Goal: Task Accomplishment & Management: Use online tool/utility

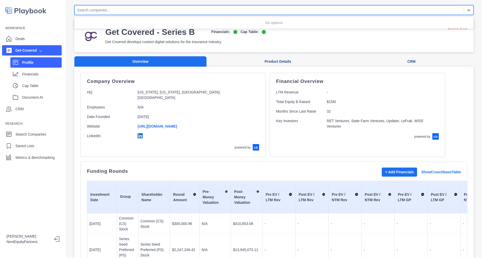
click at [123, 8] on div at bounding box center [269, 10] width 384 height 6
type input "**********"
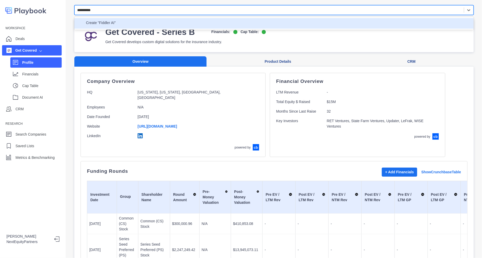
click at [120, 22] on div "Create "Fiddler AI"" at bounding box center [273, 23] width 393 height 6
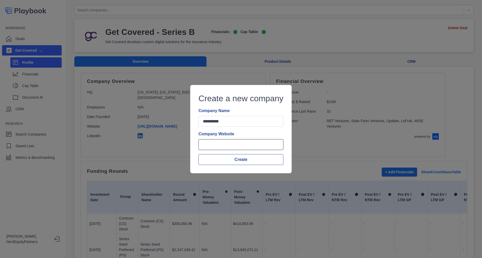
click at [214, 149] on input "Company Website" at bounding box center [240, 144] width 85 height 11
paste input "**********"
type input "**********"
click at [221, 157] on button "Create" at bounding box center [240, 159] width 85 height 11
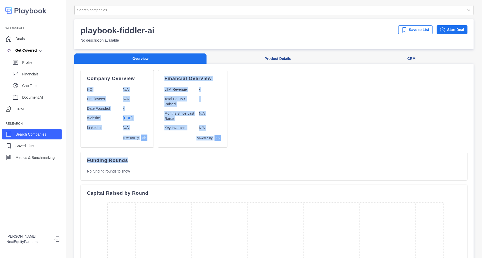
drag, startPoint x: 200, startPoint y: 85, endPoint x: 316, endPoint y: 163, distance: 139.7
click at [316, 163] on div "Company Overview HQ N/A Employees N/A Date Founded - Website [URL] LinkedIn N/A…" at bounding box center [273, 240] width 387 height 341
click at [316, 163] on div "Funding Rounds" at bounding box center [274, 161] width 374 height 6
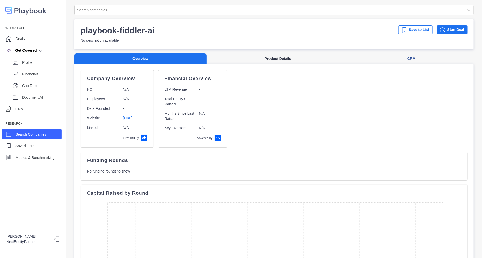
click at [272, 57] on button "Product Details" at bounding box center [277, 58] width 143 height 11
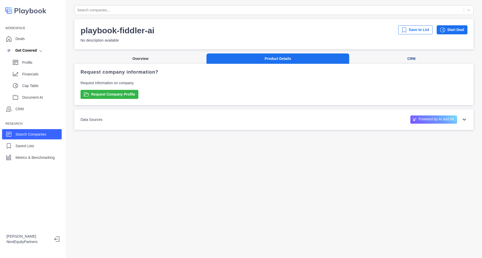
click at [172, 55] on button "Overview" at bounding box center [140, 58] width 132 height 11
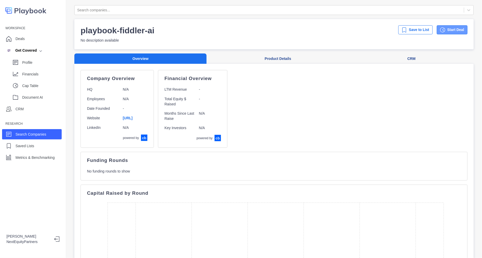
click at [442, 28] on button "Start Deal" at bounding box center [451, 29] width 31 height 9
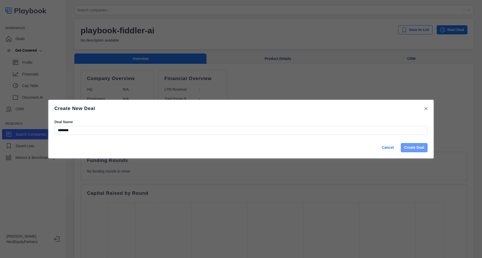
type input "********"
click at [409, 149] on button "Create Deal" at bounding box center [414, 147] width 27 height 9
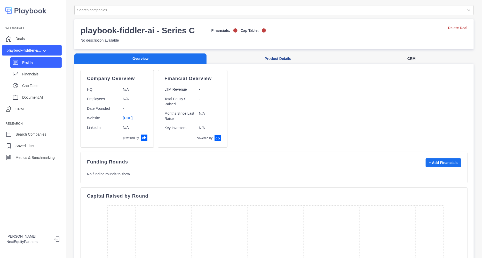
click at [395, 61] on button "CRM" at bounding box center [411, 58] width 124 height 11
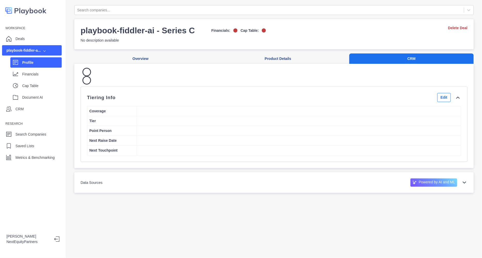
click at [438, 101] on div "Tiering Info Edit Coverage Tier Point Person Next Raise Date Next Touchpoint" at bounding box center [273, 116] width 387 height 92
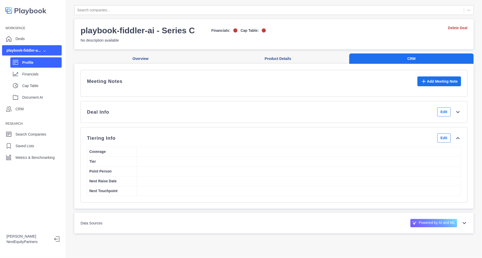
click at [146, 123] on div "Deal Info Edit" at bounding box center [273, 112] width 387 height 22
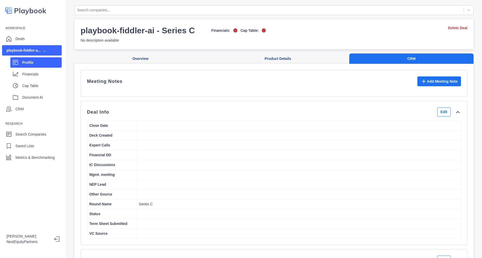
click at [146, 116] on div "Deal Info Edit" at bounding box center [274, 111] width 374 height 9
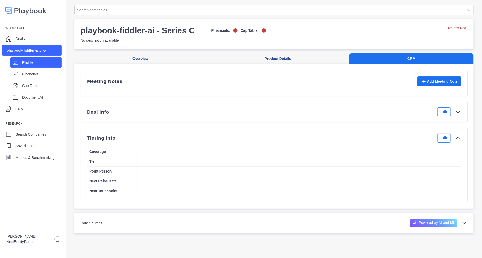
click at [146, 116] on div "Deal Info Edit" at bounding box center [274, 111] width 374 height 9
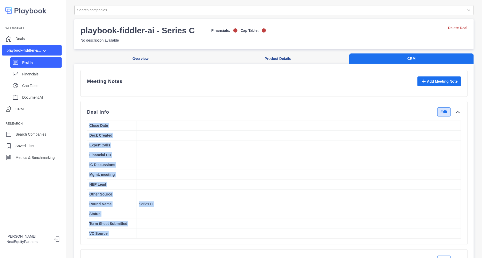
click at [437, 116] on button "Edit" at bounding box center [443, 111] width 13 height 9
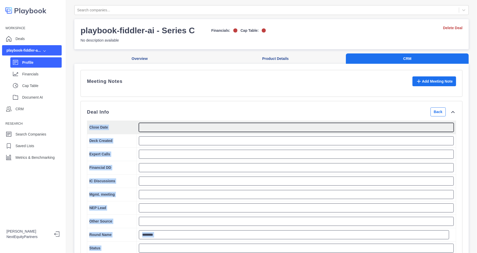
click at [238, 131] on textarea at bounding box center [296, 127] width 315 height 9
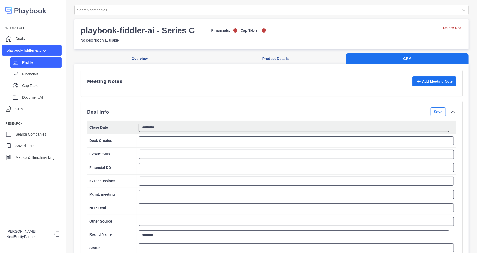
type textarea "*********"
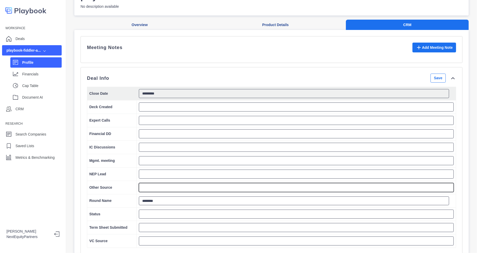
scroll to position [37, 0]
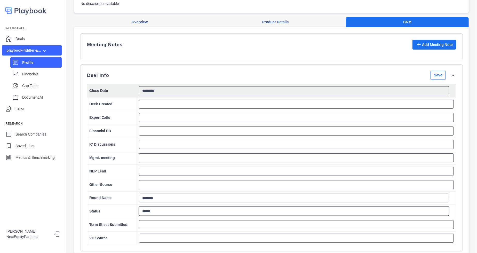
type textarea "******"
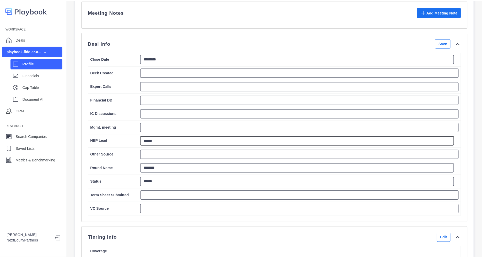
scroll to position [71, 0]
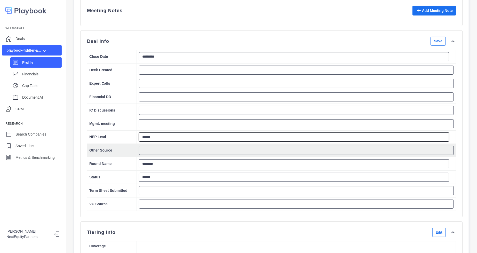
type textarea "******"
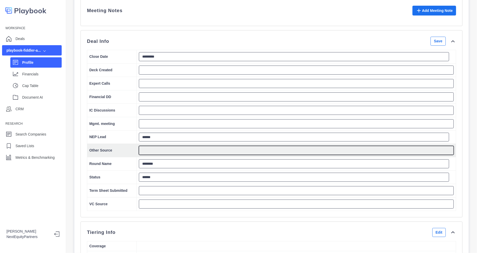
click at [147, 151] on textarea at bounding box center [296, 150] width 315 height 9
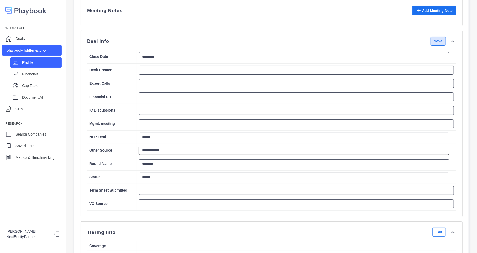
type textarea "**********"
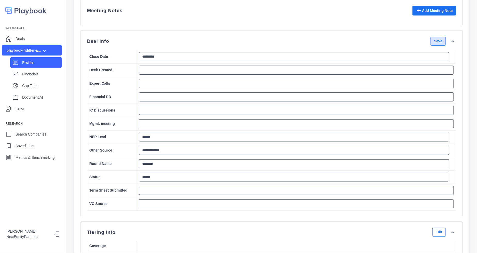
click at [433, 46] on button "Save" at bounding box center [437, 41] width 15 height 9
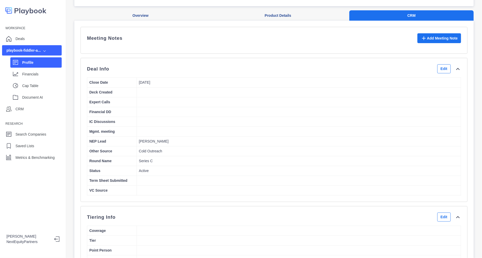
scroll to position [0, 0]
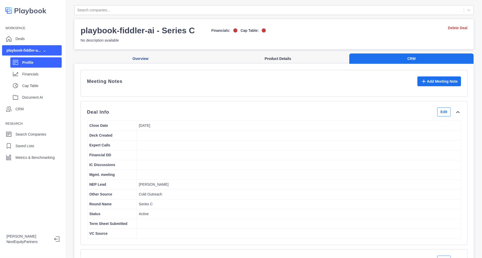
click at [264, 54] on button "Product Details" at bounding box center [277, 58] width 143 height 11
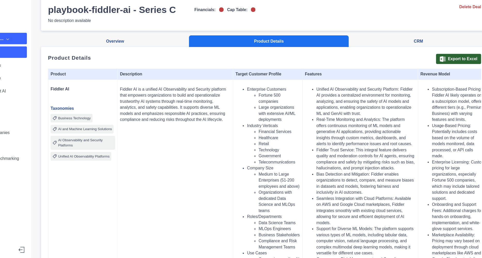
scroll to position [6, 0]
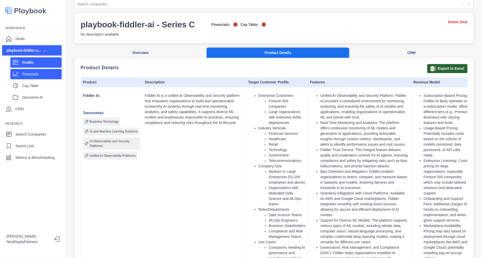
click at [36, 79] on div "Financials" at bounding box center [35, 74] width 51 height 10
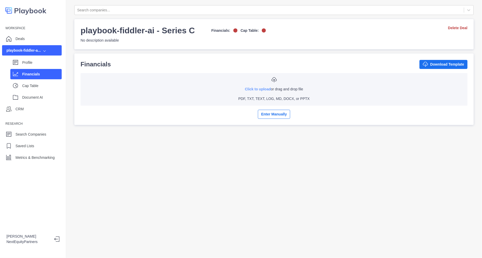
click at [263, 89] on link "Click to upload" at bounding box center [258, 89] width 26 height 4
click at [33, 83] on p "Cap Table" at bounding box center [41, 85] width 39 height 5
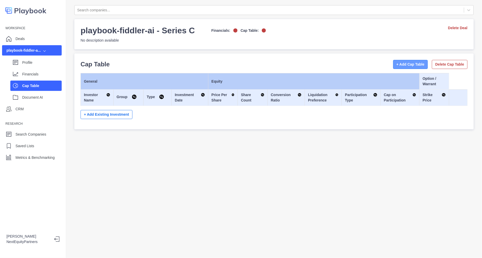
click at [398, 60] on button "+ Add Cap Table" at bounding box center [410, 64] width 35 height 9
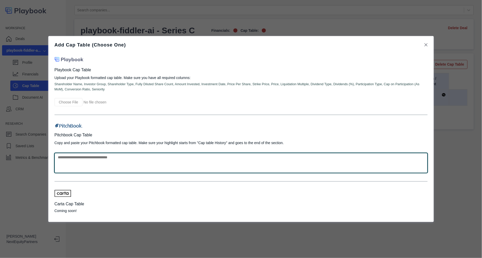
click at [150, 164] on textarea at bounding box center [240, 163] width 373 height 20
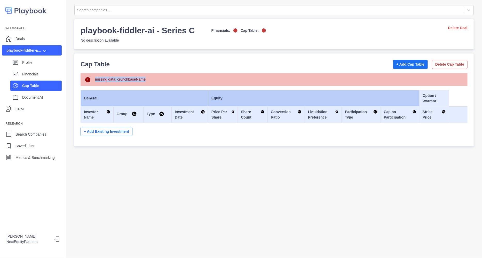
drag, startPoint x: 108, startPoint y: 60, endPoint x: 221, endPoint y: 163, distance: 152.8
click at [221, 163] on div "Search companies... playbook-fiddler-ai - Series C Financials: Cap Table: No de…" at bounding box center [274, 129] width 416 height 258
click at [124, 77] on div "missing data: crunchbaseName" at bounding box center [279, 79] width 368 height 5
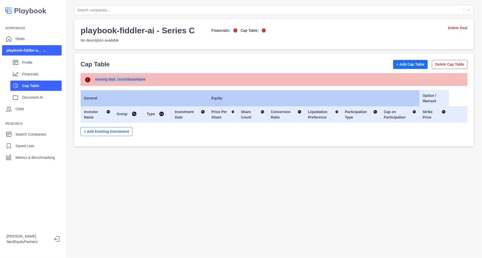
click at [124, 77] on div "missing data: crunchbaseName" at bounding box center [279, 79] width 368 height 5
click at [120, 65] on div "Cap Table + Add Cap Table Delete Cap Table" at bounding box center [273, 64] width 387 height 9
drag, startPoint x: 131, startPoint y: 69, endPoint x: 194, endPoint y: 130, distance: 87.4
click at [193, 129] on div "Cap Table + Add Cap Table Delete Cap Table missing data: crunchbaseName General…" at bounding box center [273, 100] width 387 height 80
click at [196, 131] on div "missing data: crunchbaseName General Equity Option / Warrant Investor Name Grou…" at bounding box center [273, 106] width 387 height 67
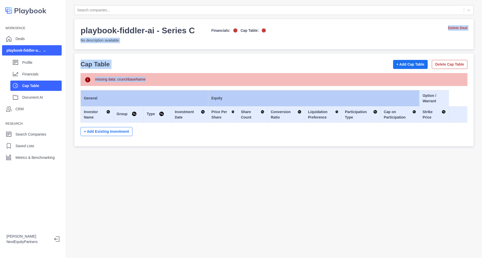
drag, startPoint x: 100, startPoint y: 60, endPoint x: 251, endPoint y: 167, distance: 185.4
click at [251, 167] on div "Search companies... playbook-fiddler-ai - Series C Financials: Cap Table: No de…" at bounding box center [274, 129] width 416 height 258
click at [246, 192] on div "Search companies... playbook-fiddler-ai - Series C Financials: Cap Table: No de…" at bounding box center [274, 129] width 416 height 258
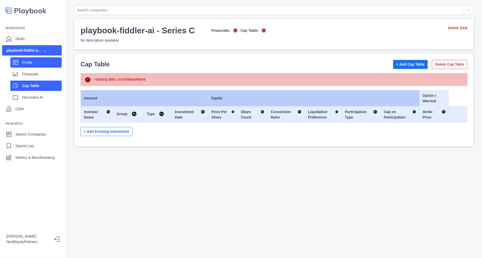
click at [30, 60] on p "Profile" at bounding box center [41, 62] width 39 height 5
